Goal: Task Accomplishment & Management: Use online tool/utility

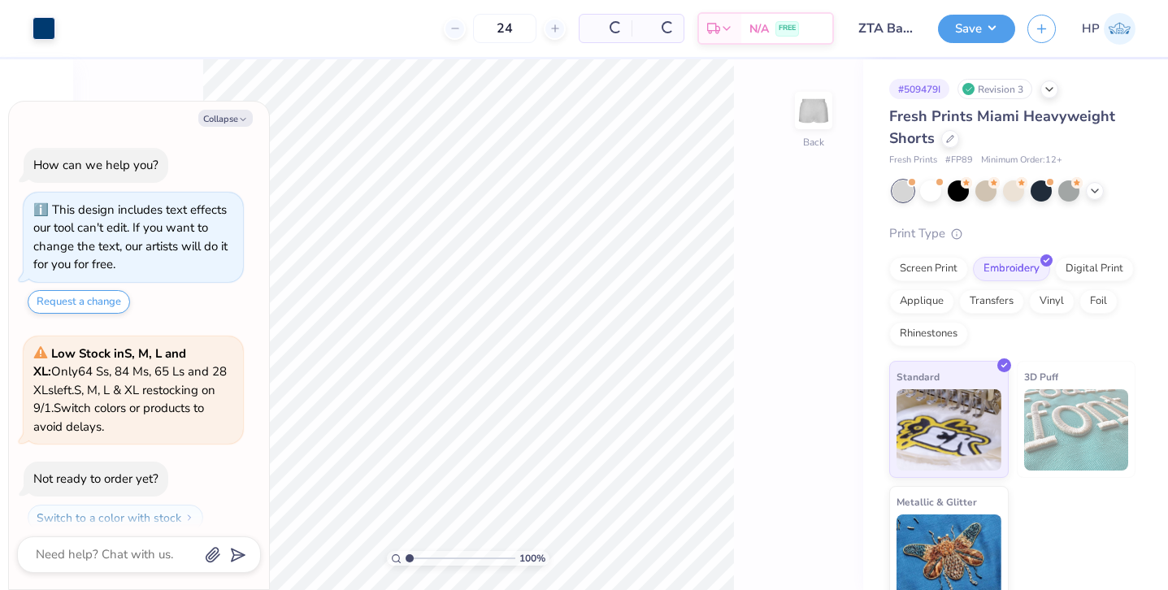
scroll to position [46, 0]
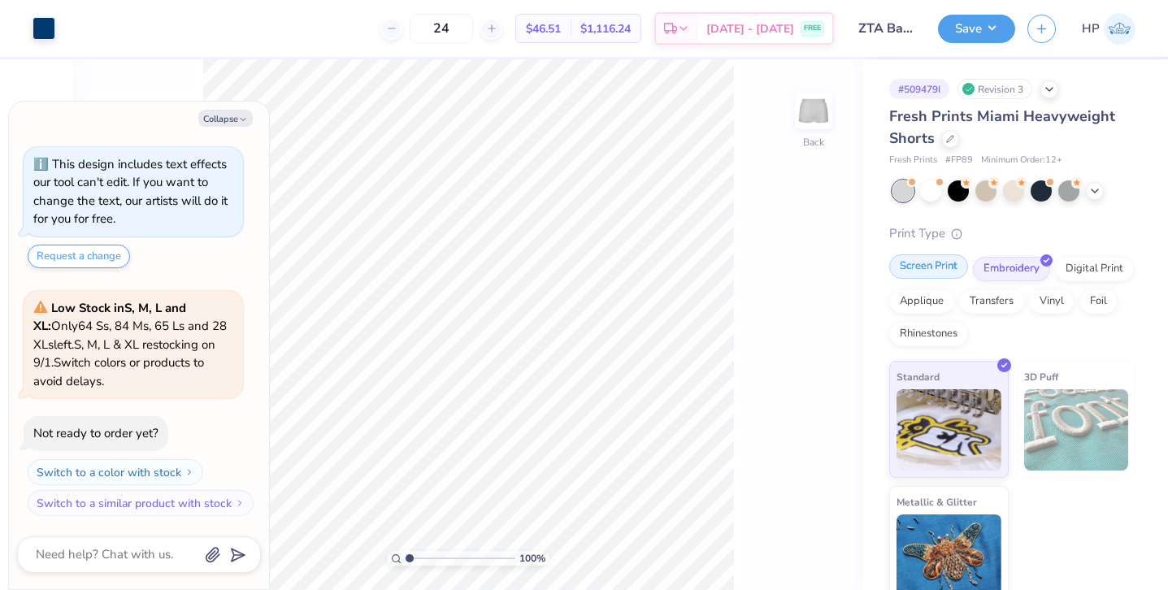
click at [947, 267] on div "Screen Print" at bounding box center [928, 266] width 79 height 24
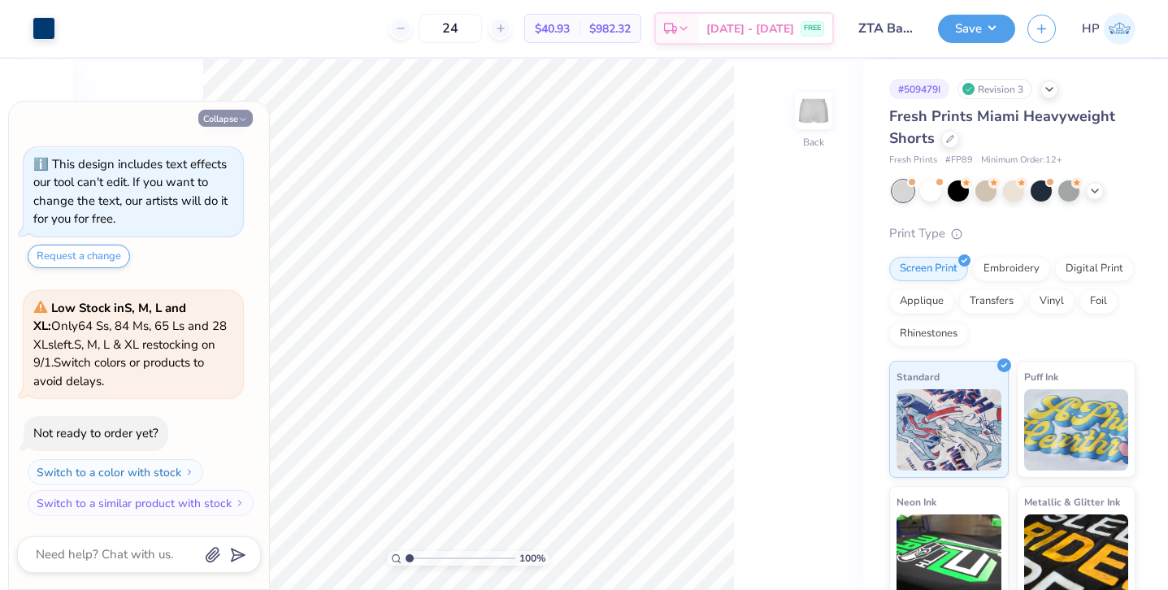
click at [237, 121] on button "Collapse" at bounding box center [225, 118] width 54 height 17
type textarea "x"
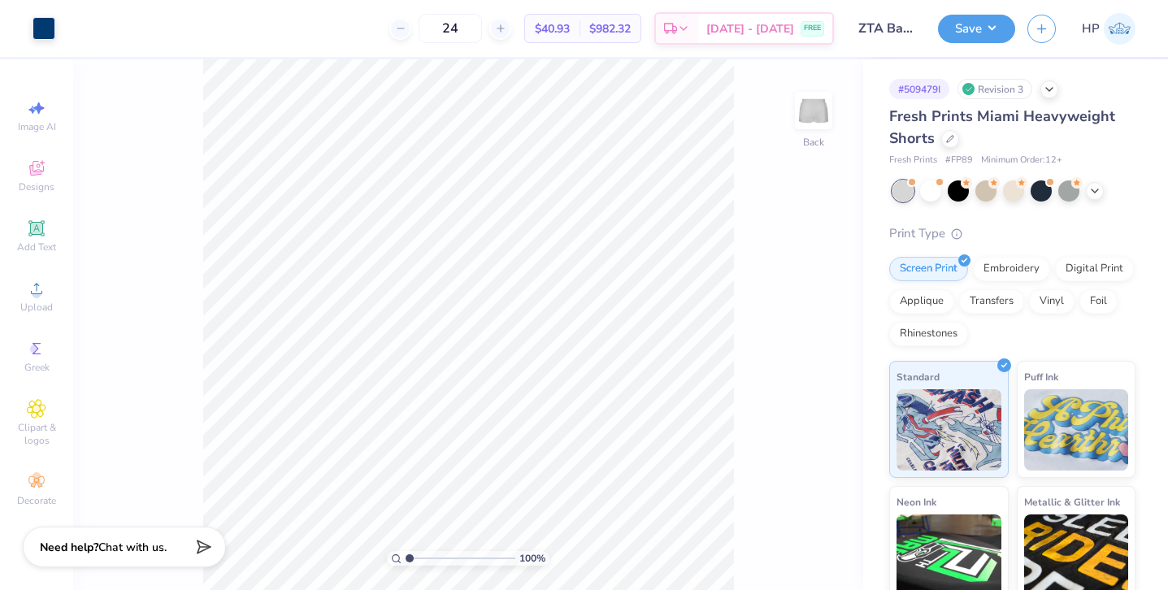
click at [982, 42] on div "Save HP" at bounding box center [1053, 28] width 230 height 57
click at [987, 33] on button "Save" at bounding box center [976, 26] width 77 height 28
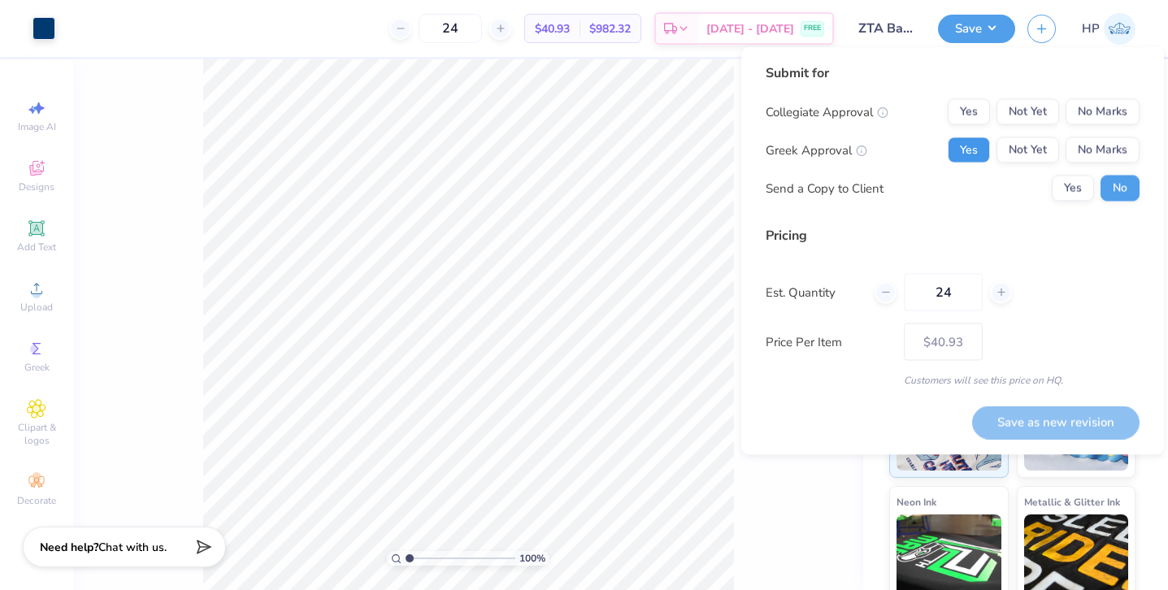
click at [968, 142] on button "Yes" at bounding box center [968, 150] width 42 height 26
click at [1076, 184] on button "Yes" at bounding box center [1072, 189] width 42 height 26
click at [1098, 111] on button "No Marks" at bounding box center [1102, 112] width 74 height 26
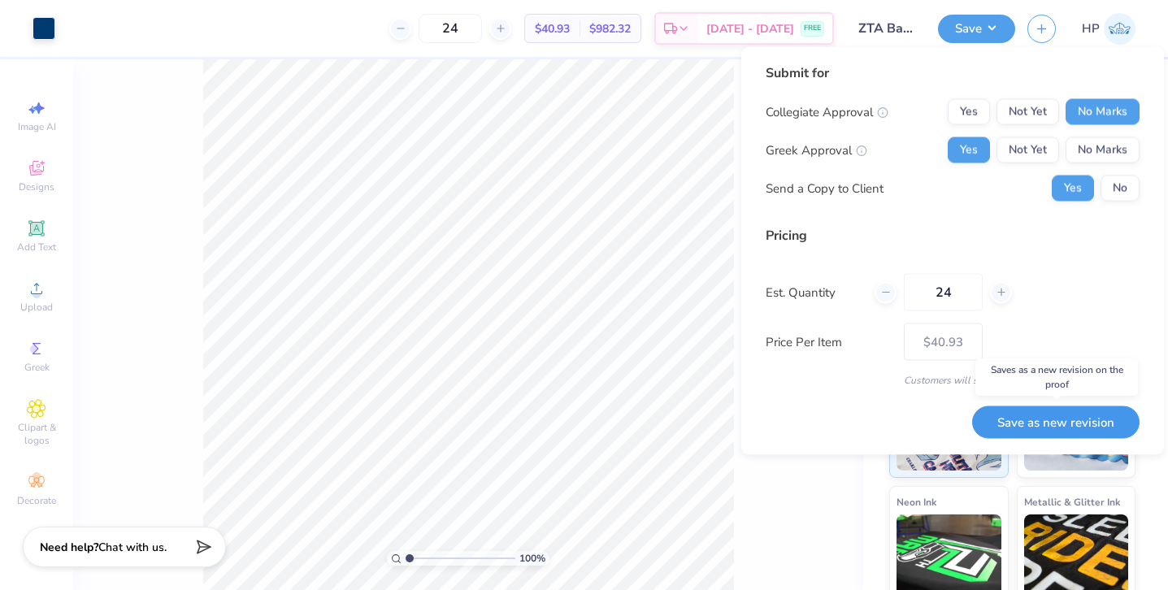
click at [1022, 422] on button "Save as new revision" at bounding box center [1055, 421] width 167 height 33
type input "$40.93"
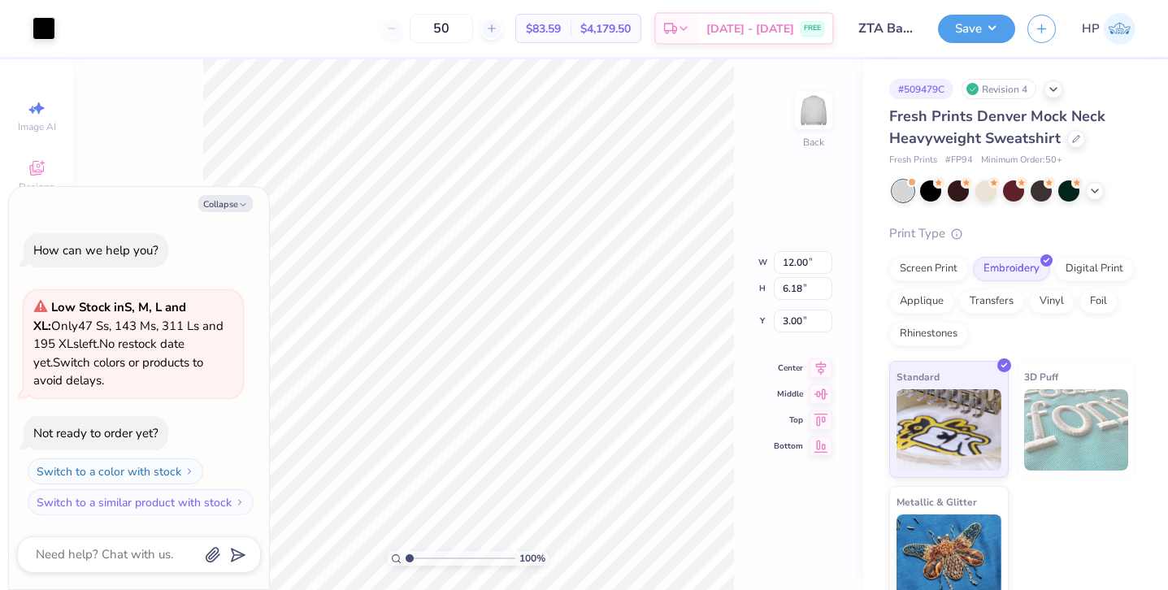
type textarea "x"
drag, startPoint x: 411, startPoint y: 557, endPoint x: 427, endPoint y: 555, distance: 16.4
type input "2.68"
click at [427, 555] on input "range" at bounding box center [460, 558] width 110 height 15
click at [240, 202] on icon "button" at bounding box center [243, 205] width 10 height 10
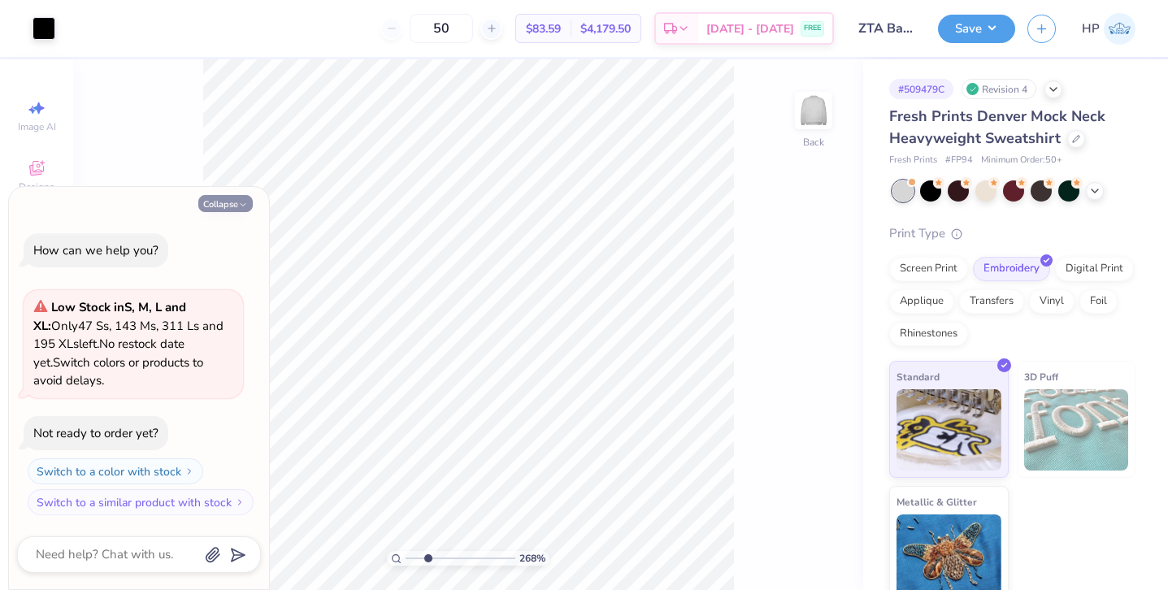
type textarea "x"
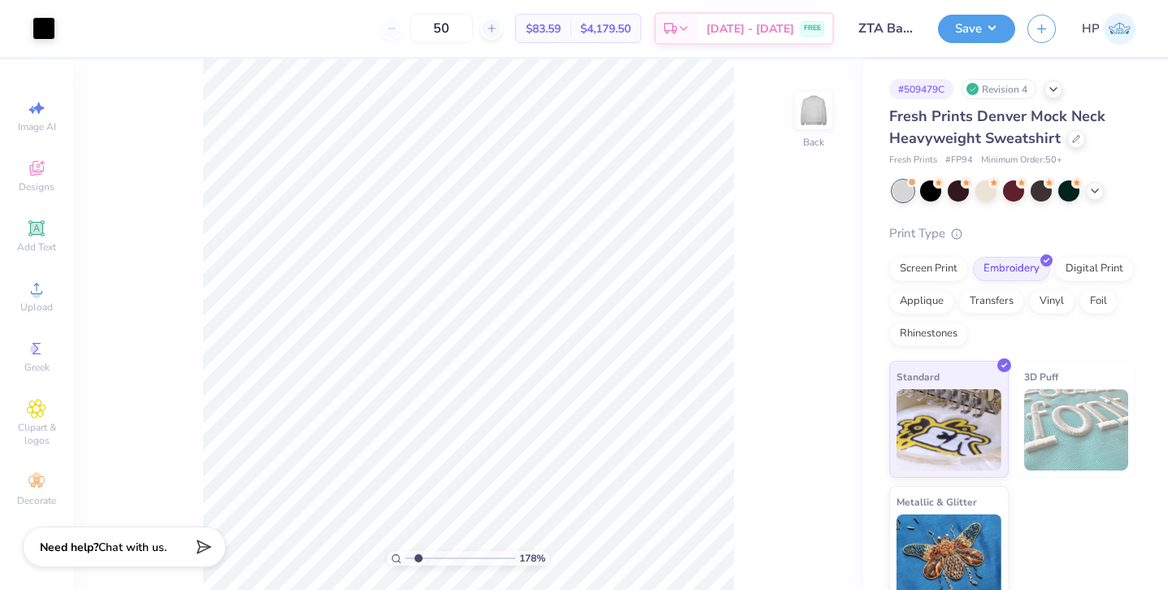
drag, startPoint x: 427, startPoint y: 558, endPoint x: 418, endPoint y: 527, distance: 32.4
click at [418, 551] on input "range" at bounding box center [460, 558] width 110 height 15
drag, startPoint x: 418, startPoint y: 558, endPoint x: 377, endPoint y: 558, distance: 40.6
click at [405, 558] on input "range" at bounding box center [460, 558] width 110 height 15
drag, startPoint x: 410, startPoint y: 553, endPoint x: 452, endPoint y: 553, distance: 42.3
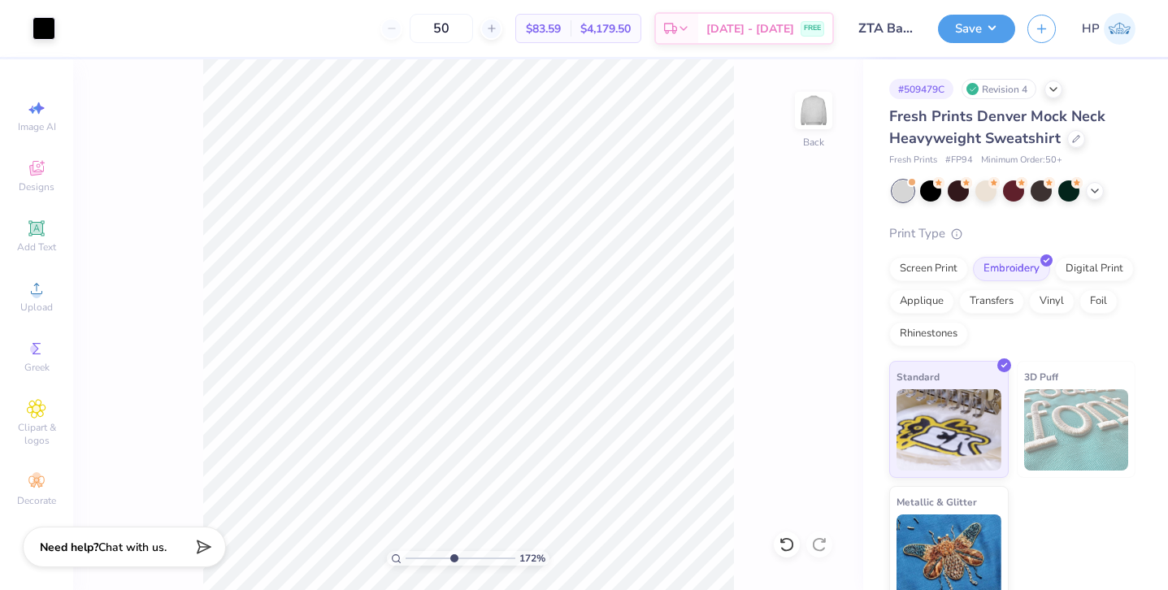
type input "4.93"
click at [452, 553] on input "range" at bounding box center [460, 558] width 110 height 15
type input "3.00"
type input "3.34"
type input "2.59"
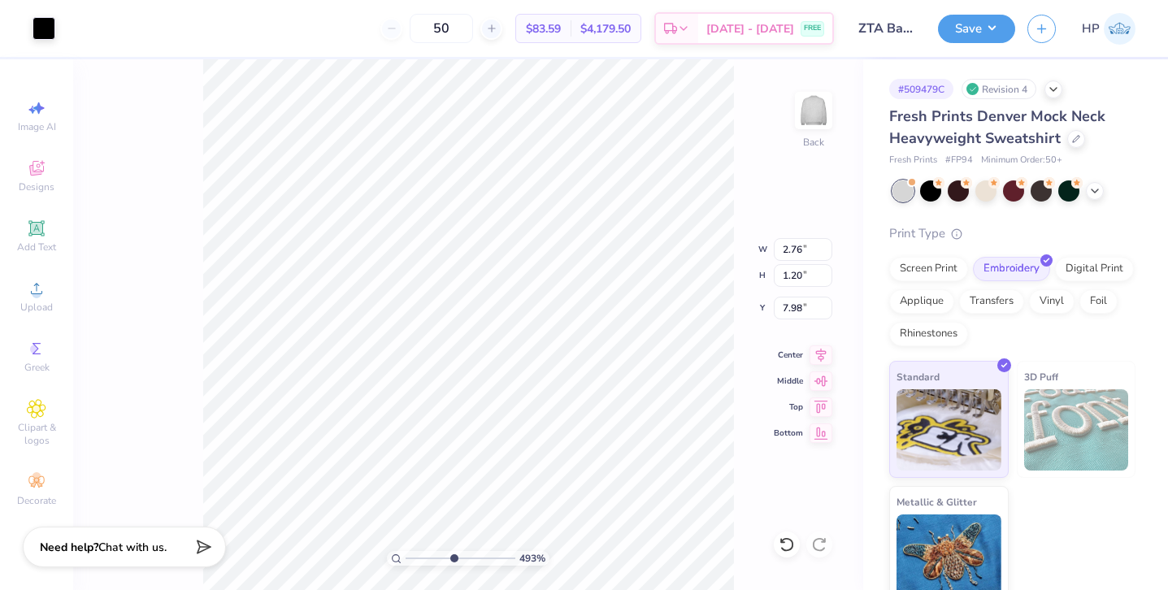
type input "5.96"
click at [453, 557] on div "493 %" at bounding box center [468, 324] width 531 height 531
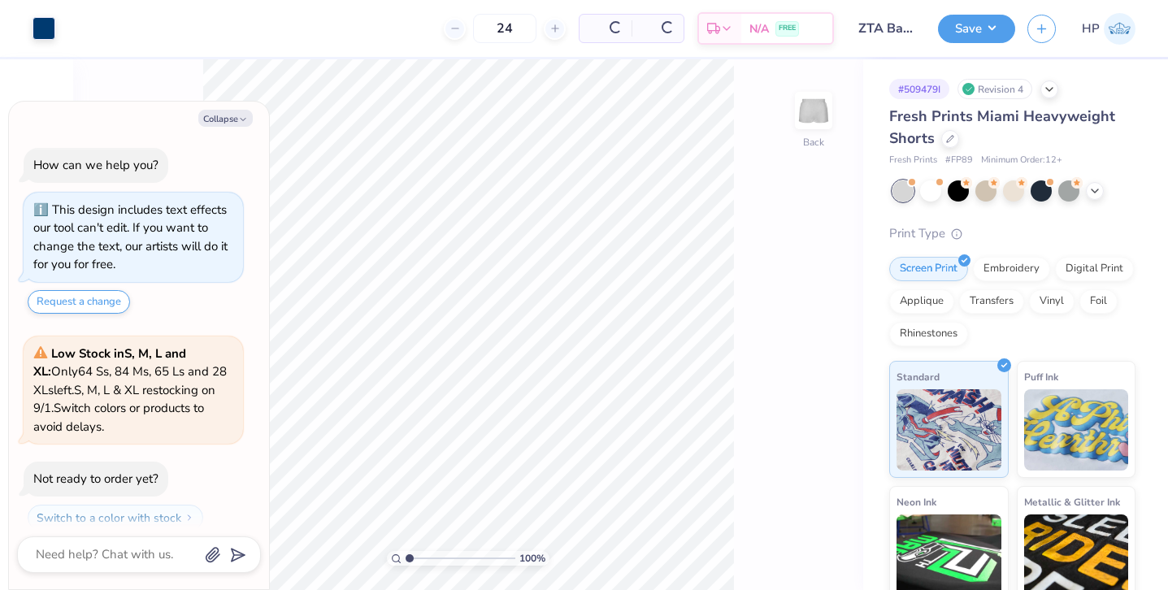
scroll to position [46, 0]
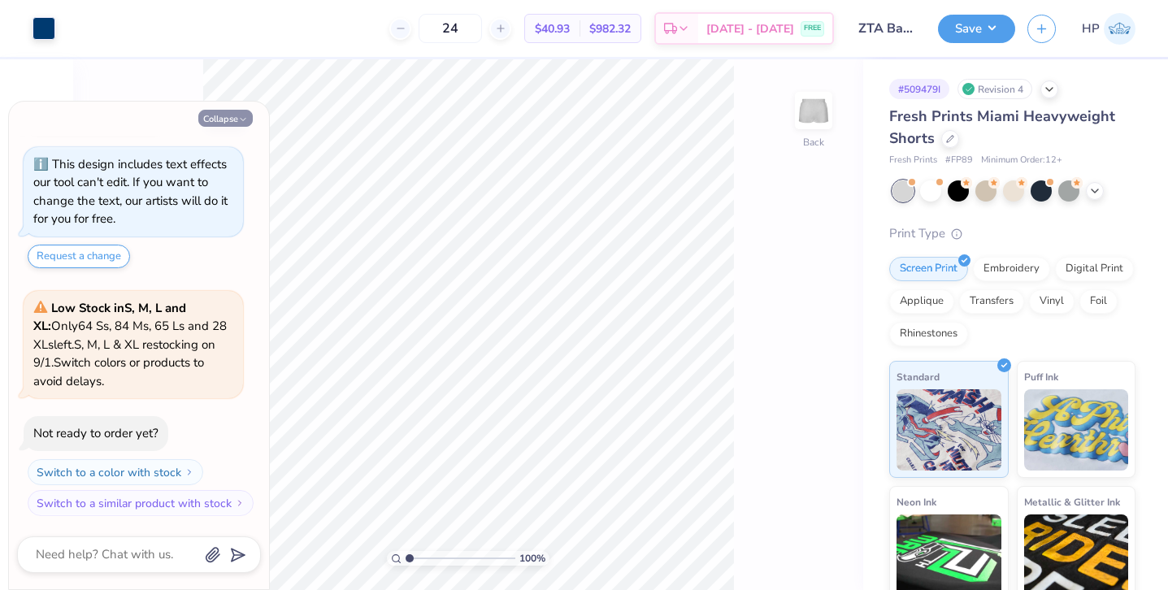
click at [236, 119] on button "Collapse" at bounding box center [225, 118] width 54 height 17
type textarea "x"
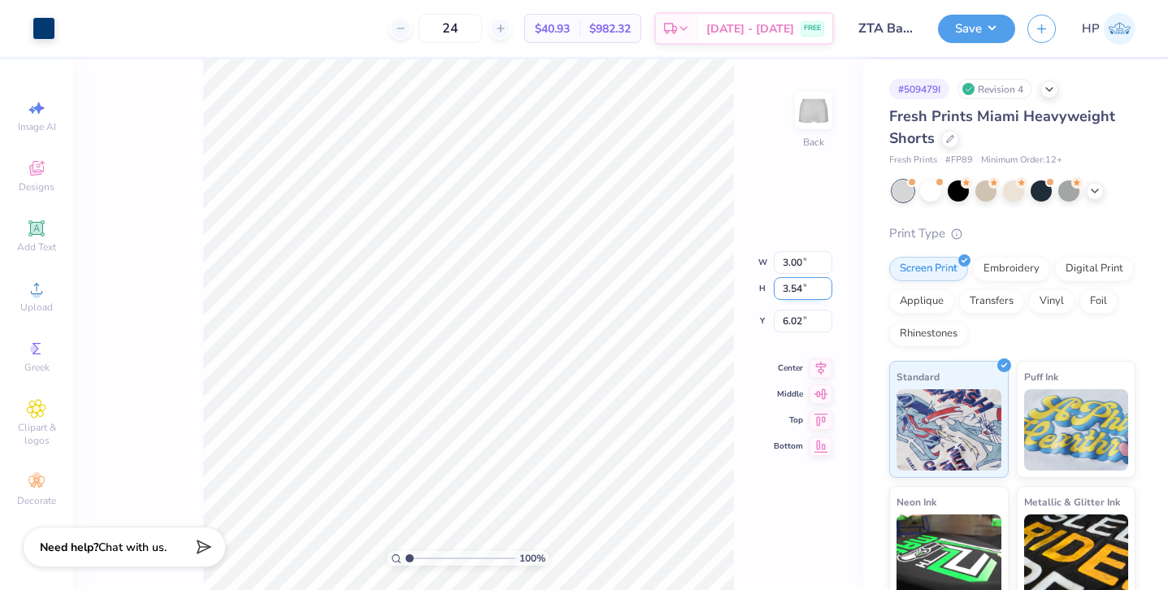
click at [792, 290] on input "3.54" at bounding box center [803, 288] width 59 height 23
type input "3.94"
type input "3.34"
type input "5.82"
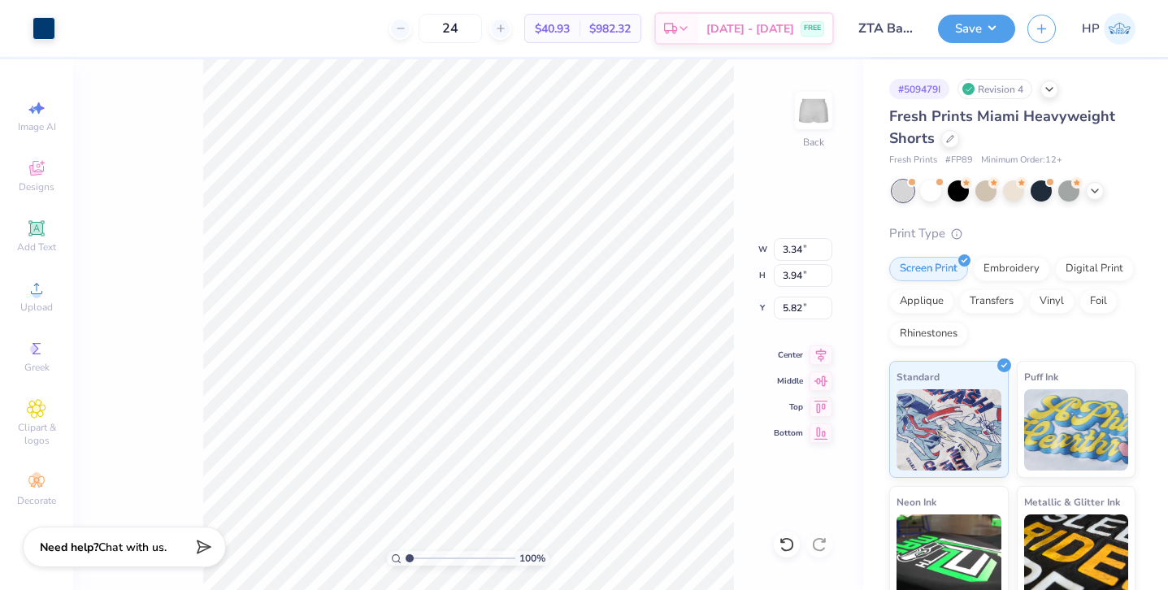
type input "6.06"
type input "1"
drag, startPoint x: 409, startPoint y: 556, endPoint x: 209, endPoint y: 561, distance: 199.9
click at [405, 561] on input "range" at bounding box center [460, 558] width 110 height 15
click at [979, 34] on button "Save" at bounding box center [976, 26] width 77 height 28
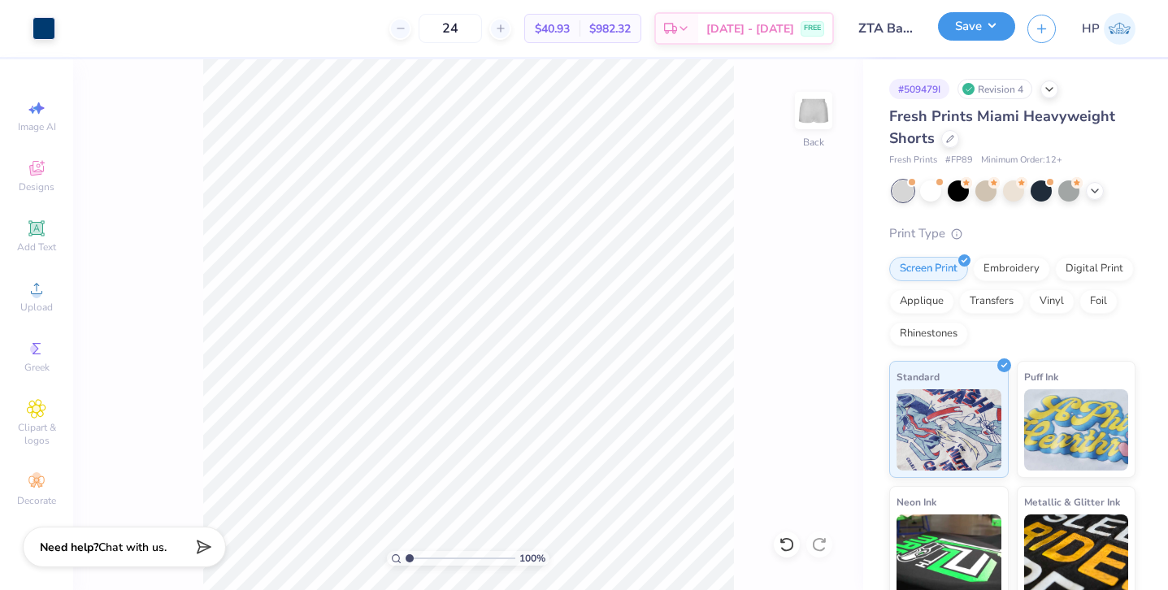
click at [980, 28] on button "Save" at bounding box center [976, 26] width 77 height 28
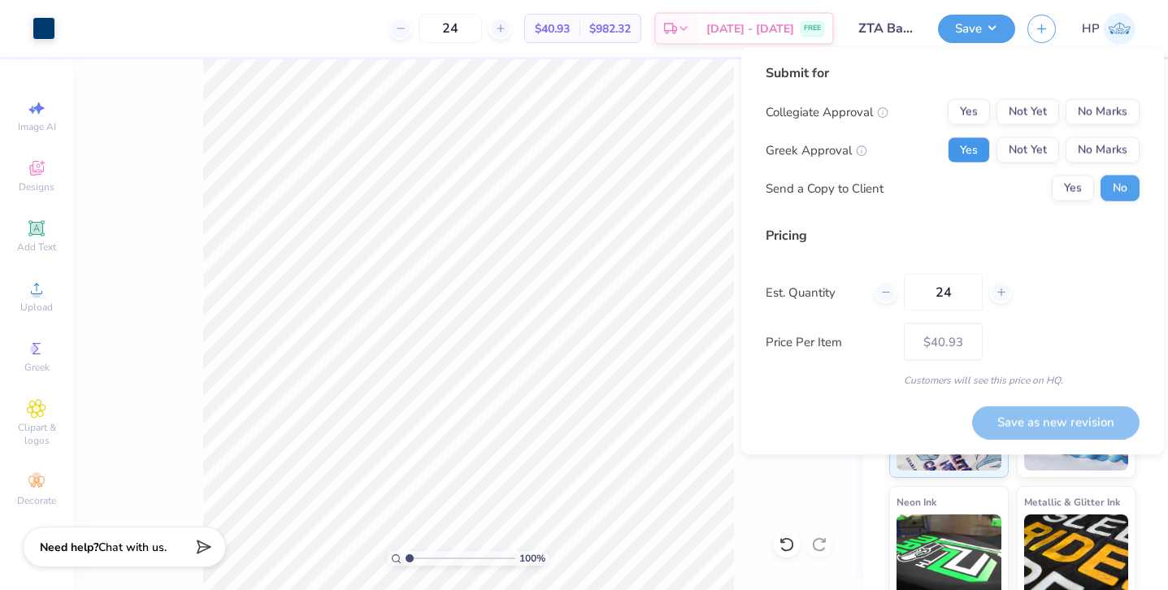
click at [981, 151] on button "Yes" at bounding box center [968, 150] width 42 height 26
click at [1082, 180] on button "Yes" at bounding box center [1072, 189] width 42 height 26
click at [1102, 103] on button "No Marks" at bounding box center [1102, 112] width 74 height 26
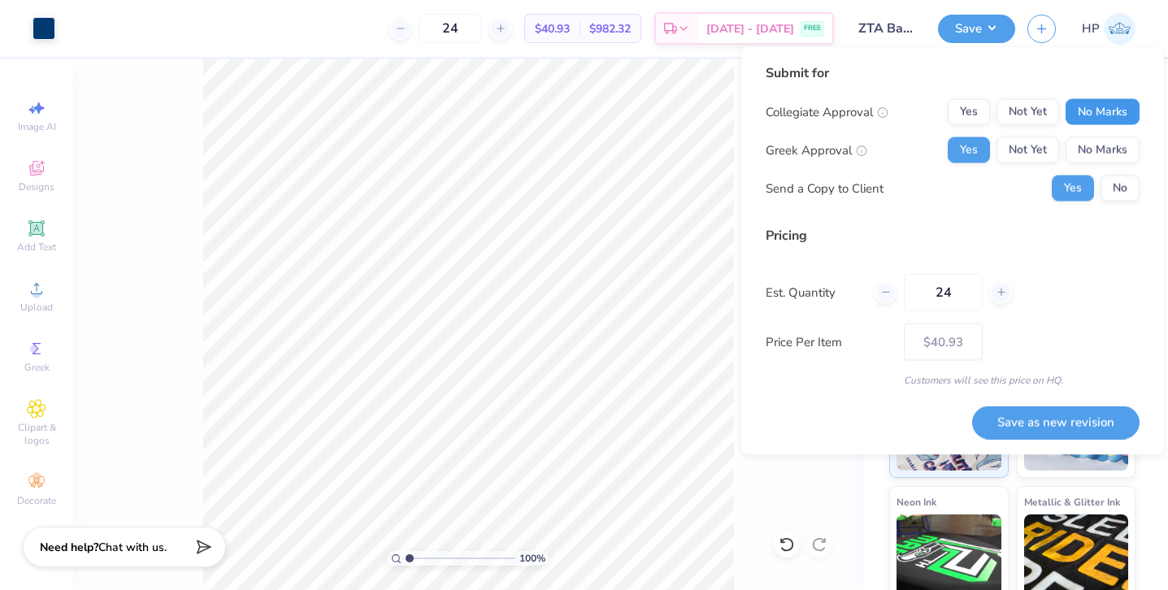
click at [1104, 111] on button "No Marks" at bounding box center [1102, 112] width 74 height 26
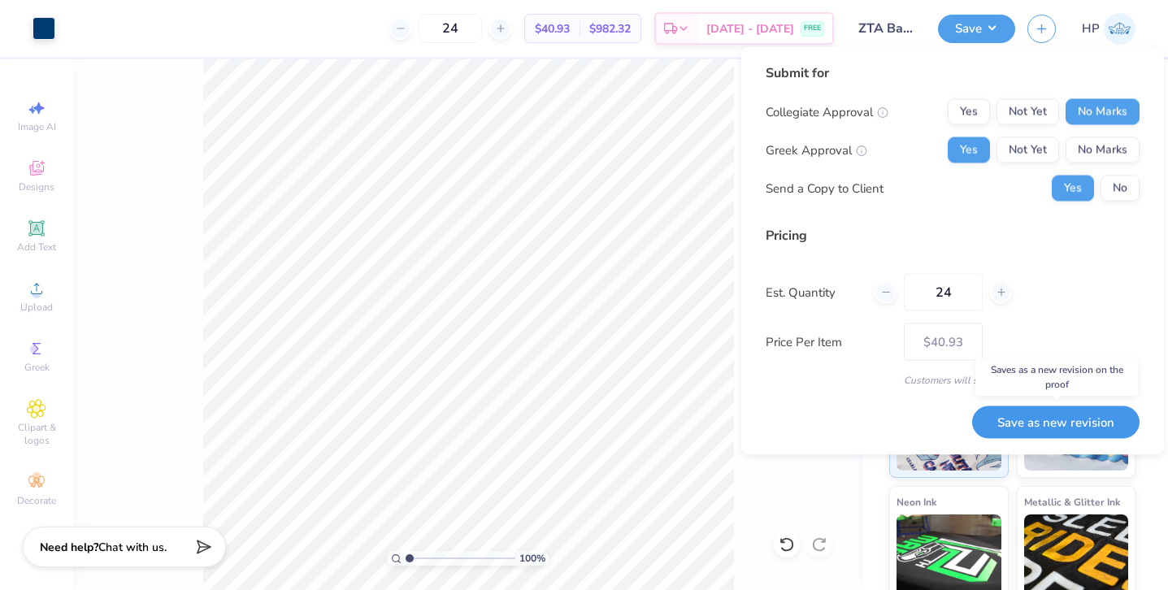
click at [1024, 425] on button "Save as new revision" at bounding box center [1055, 421] width 167 height 33
type input "$40.93"
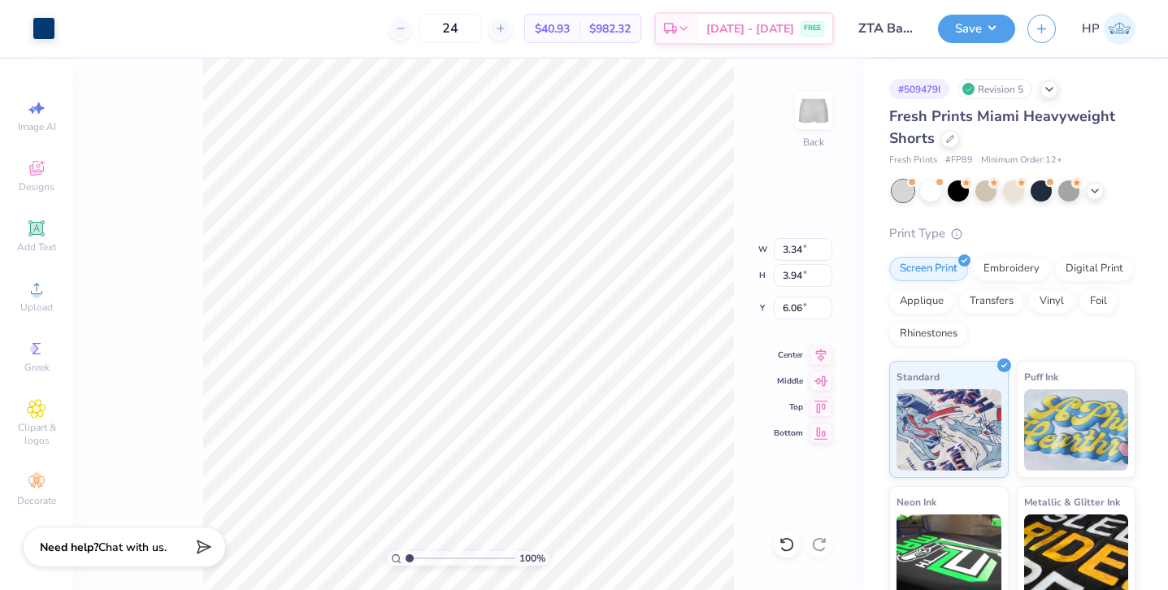
type input "5.67"
type input "6.06"
click at [991, 20] on button "Save" at bounding box center [976, 26] width 77 height 28
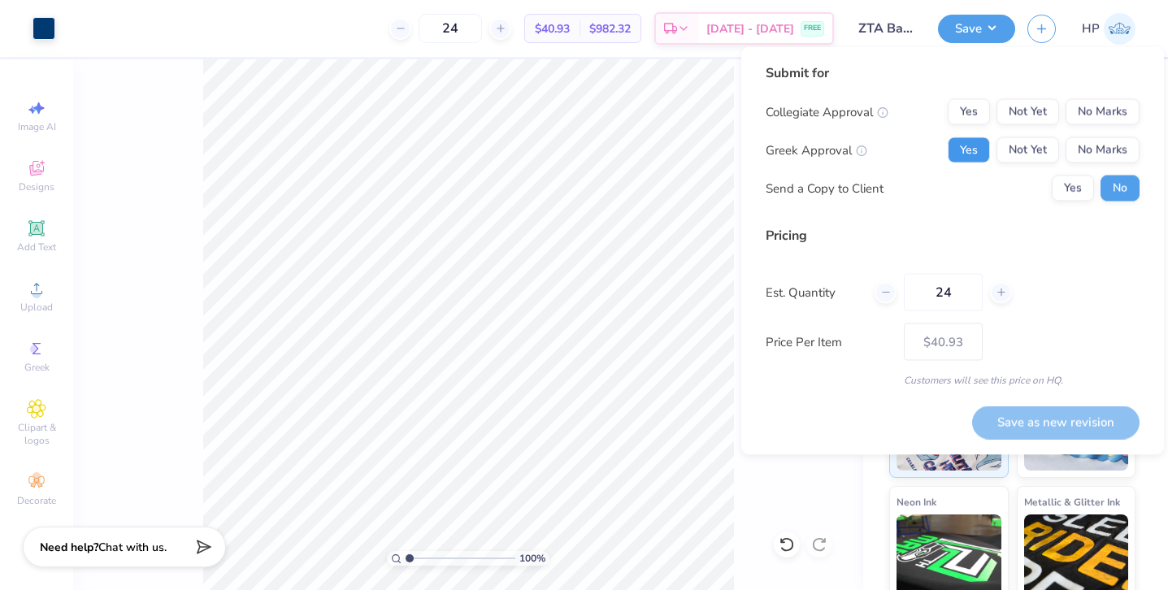
click at [966, 161] on button "Yes" at bounding box center [968, 150] width 42 height 26
click at [1090, 112] on button "No Marks" at bounding box center [1102, 112] width 74 height 26
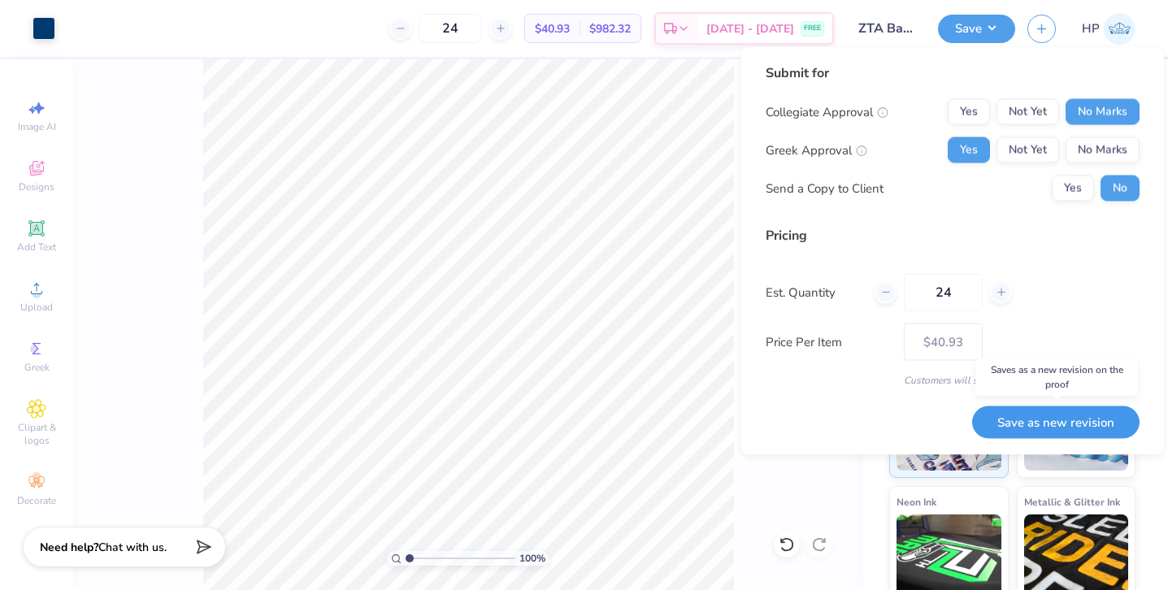
click at [1014, 427] on button "Save as new revision" at bounding box center [1055, 421] width 167 height 33
type input "$40.93"
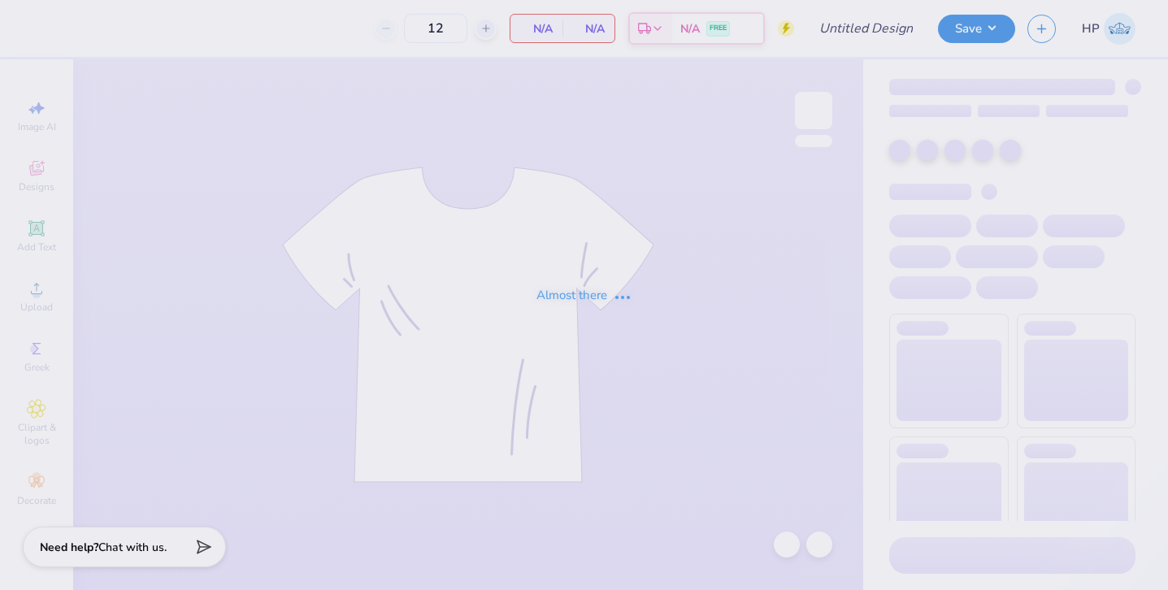
type input "ZTA Back To School Merch Sets"
type input "24"
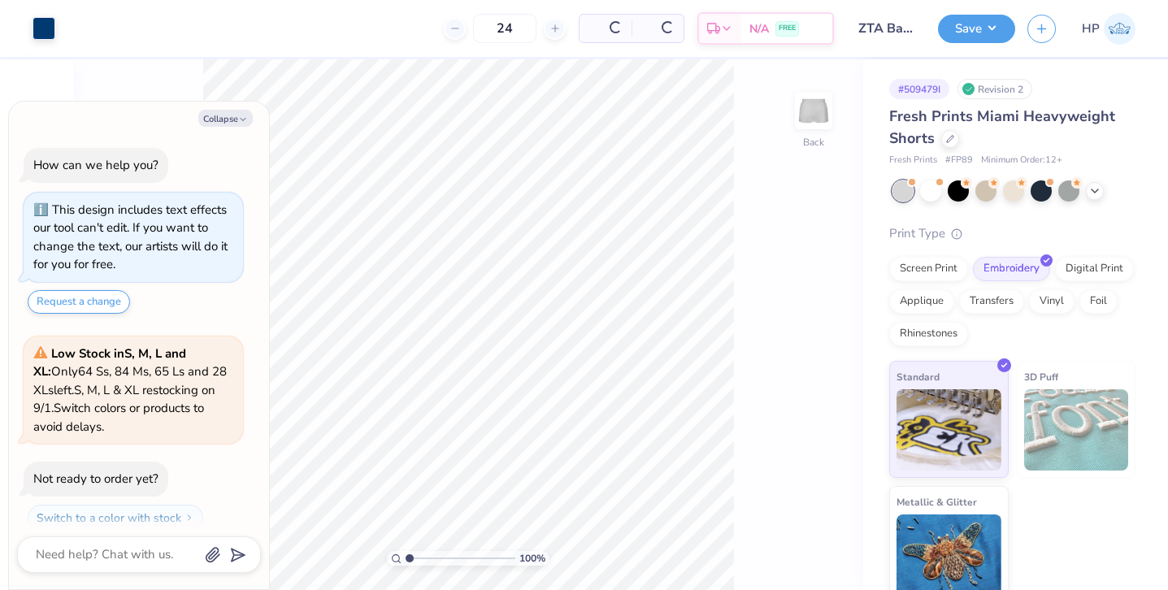
scroll to position [46, 0]
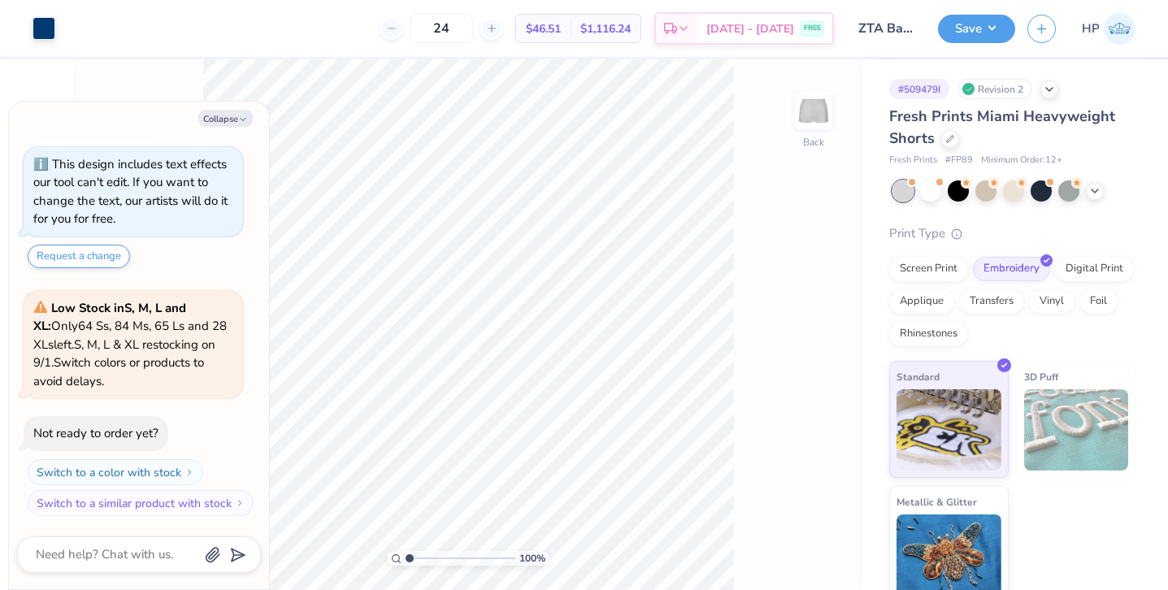
type textarea "x"
